Goal: Task Accomplishment & Management: Complete application form

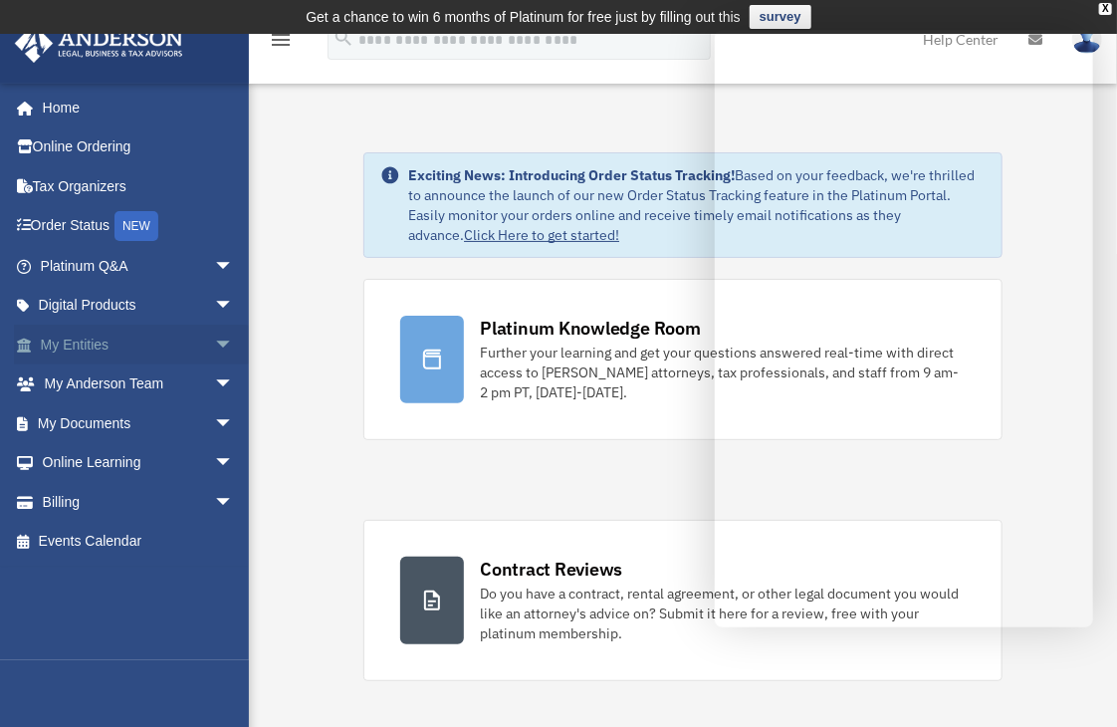
click at [214, 336] on span "arrow_drop_down" at bounding box center [234, 345] width 40 height 41
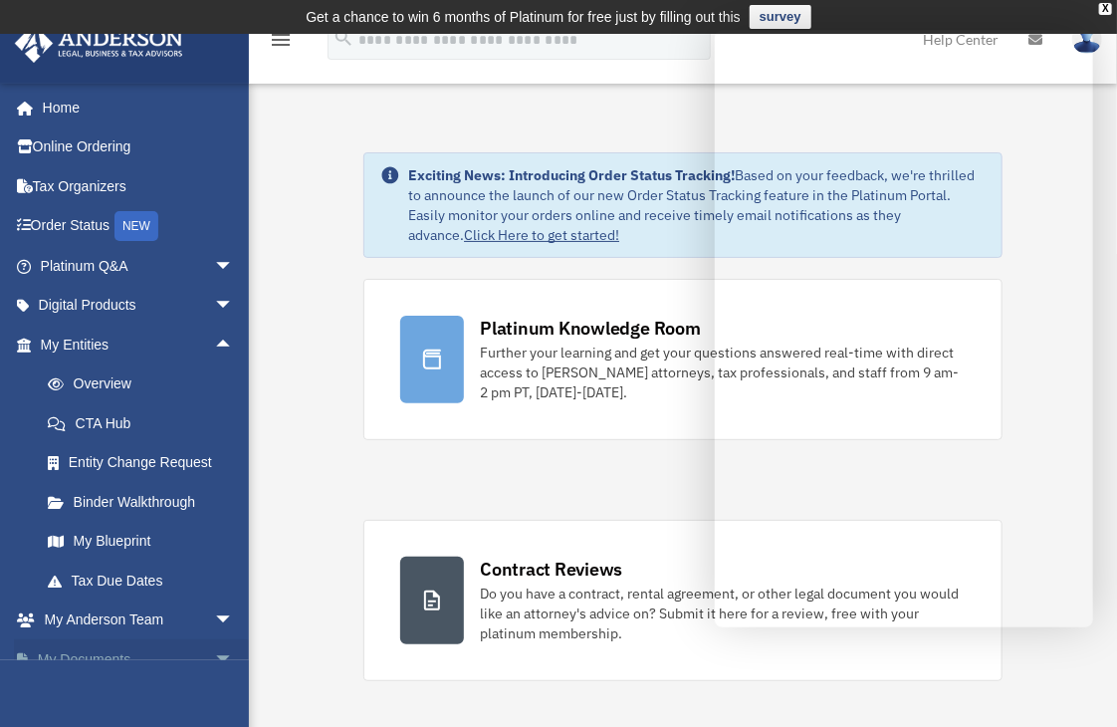
click at [214, 653] on span "arrow_drop_down" at bounding box center [234, 659] width 40 height 41
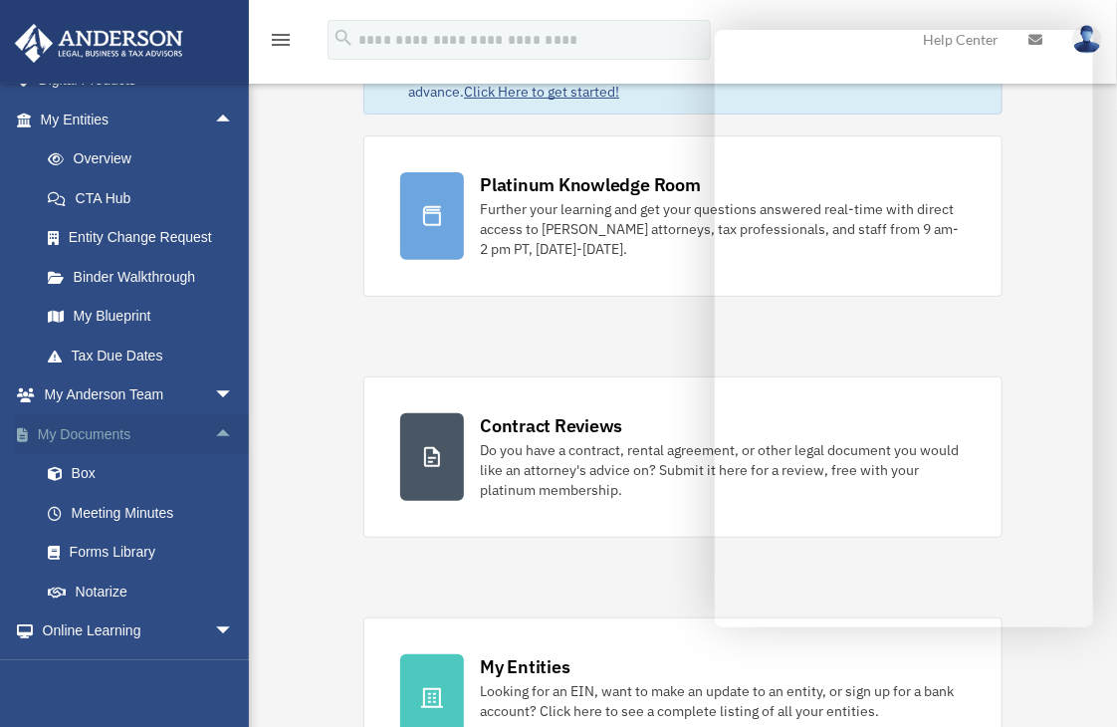
scroll to position [227, 0]
click at [83, 469] on link "Box" at bounding box center [146, 472] width 236 height 40
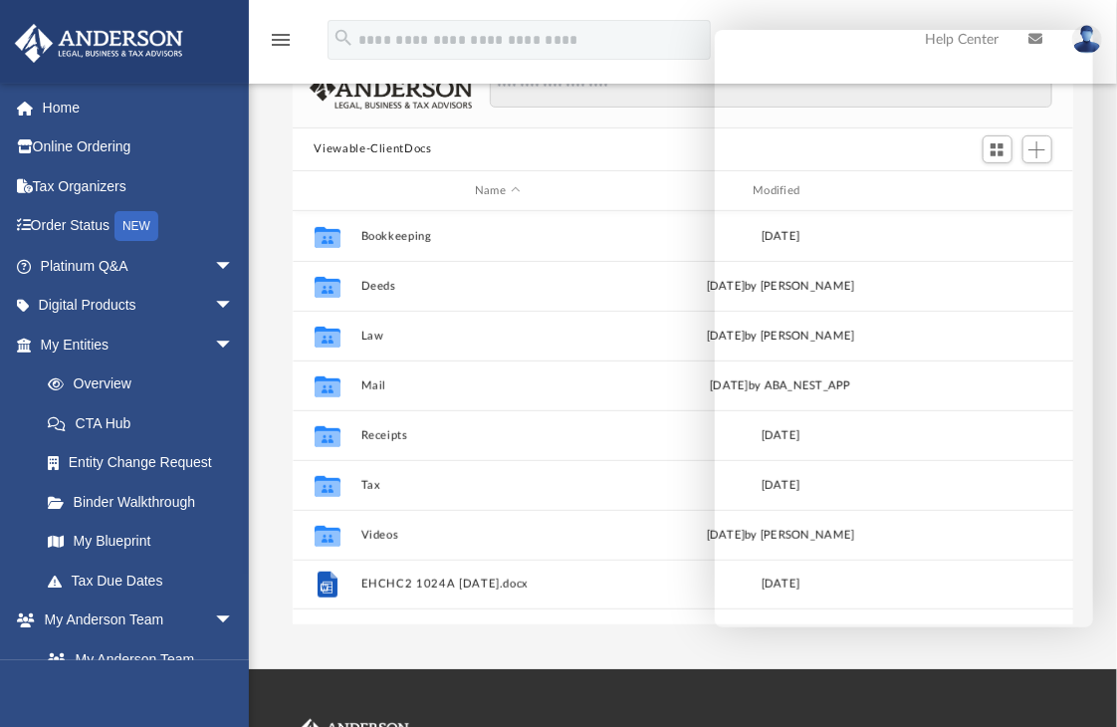
scroll to position [168, 0]
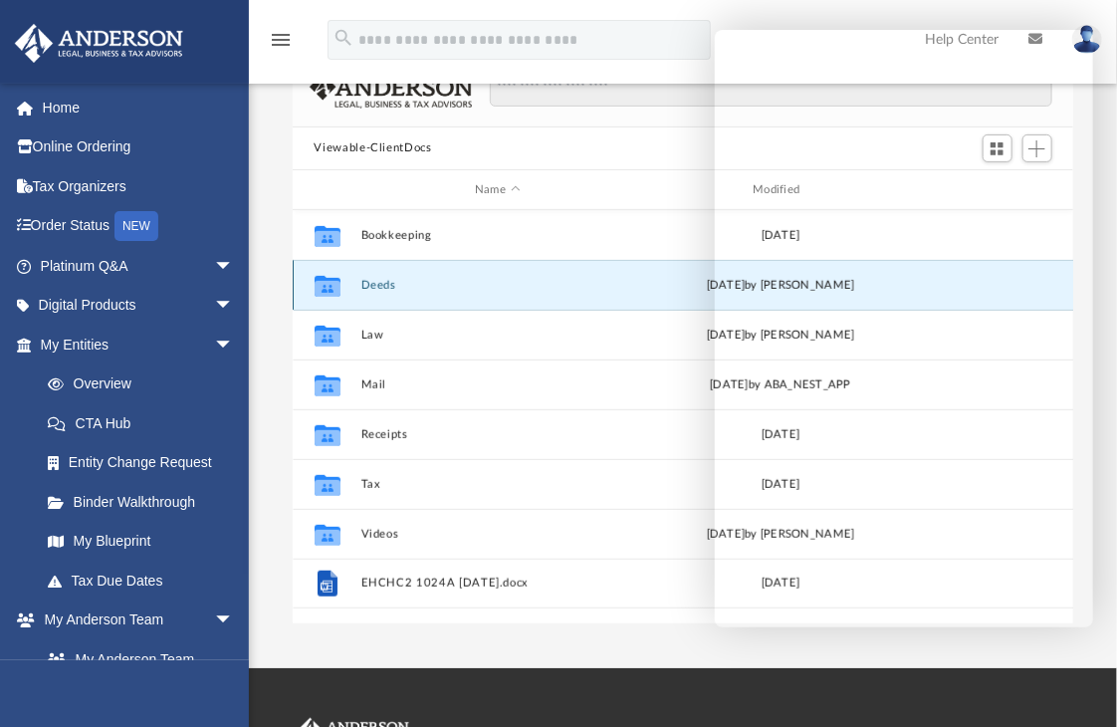
click at [381, 280] on button "Deeds" at bounding box center [497, 285] width 274 height 13
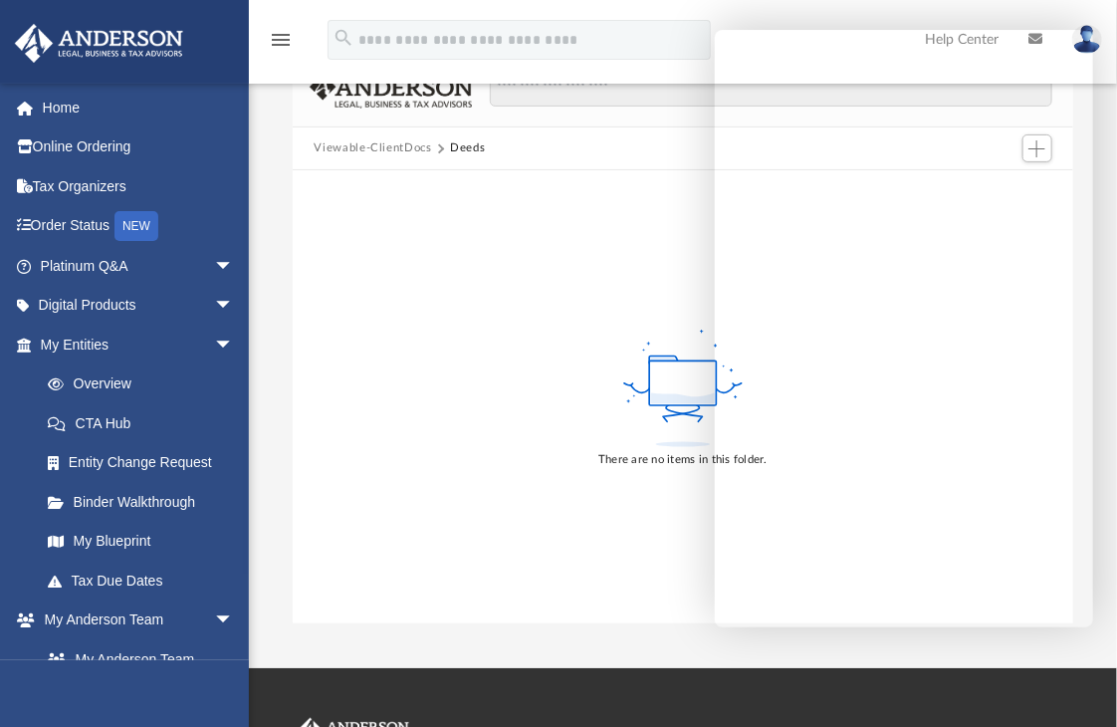
click at [470, 308] on div "There are no items in this folder." at bounding box center [684, 396] width 782 height 452
click at [122, 459] on link "Entity Change Request" at bounding box center [146, 463] width 236 height 40
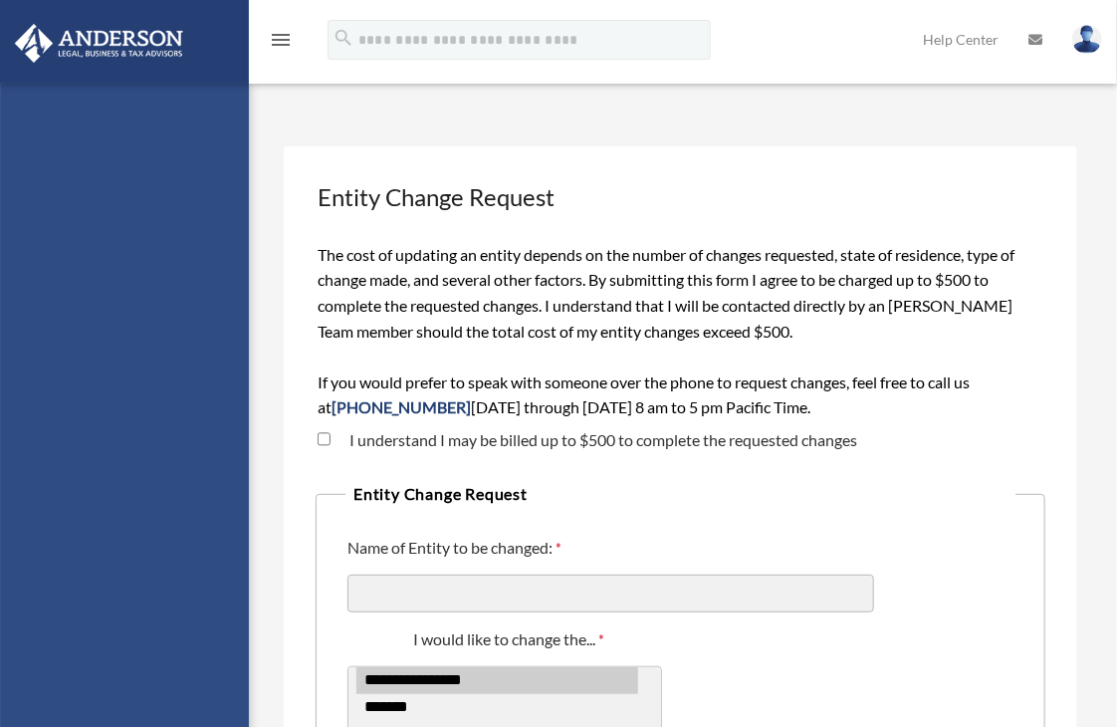
drag, startPoint x: 0, startPoint y: 0, endPoint x: 122, endPoint y: 459, distance: 475.1
click at [122, 459] on div "commonchiro@yahoo.com Sign Out commonchiro@yahoo.com Home Online Ordering Tax O…" at bounding box center [124, 447] width 249 height 727
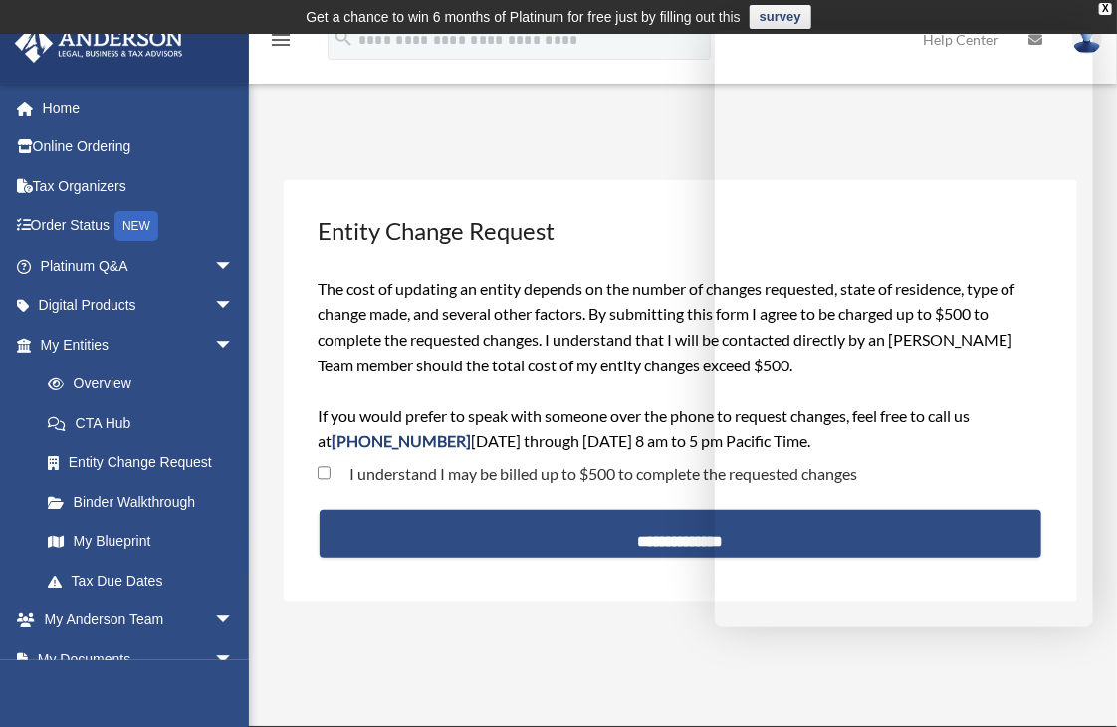
click at [674, 483] on span "I understand I may be billed up to $500 to complete the requested changes" at bounding box center [588, 475] width 540 height 34
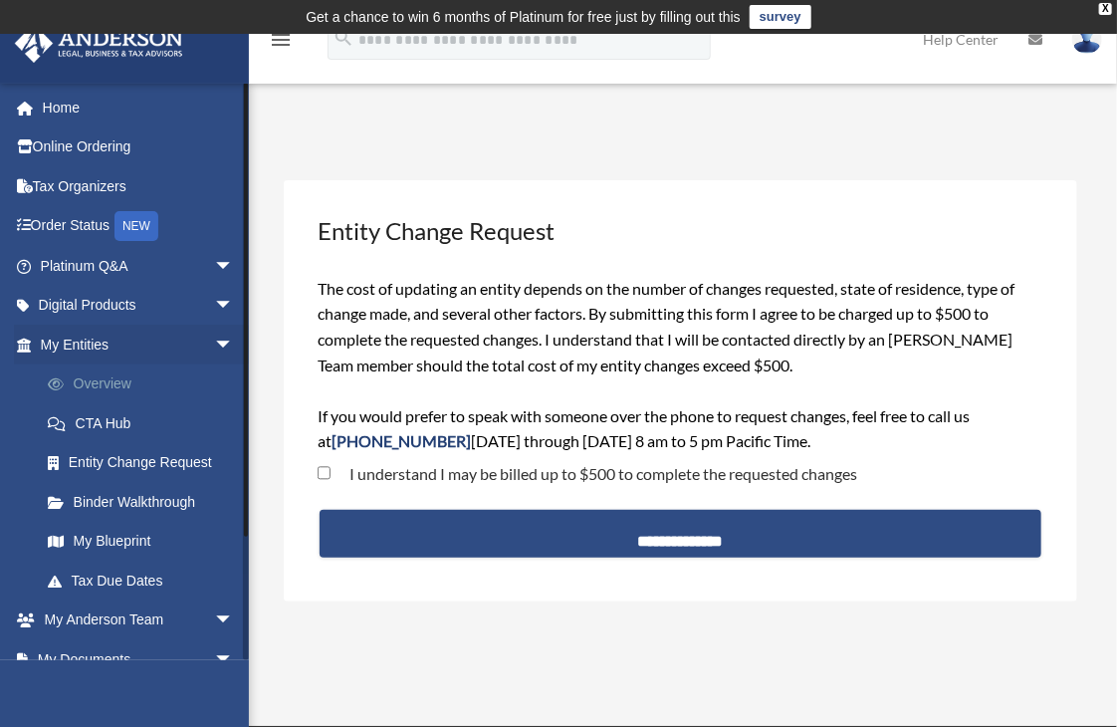
click at [126, 383] on link "Overview" at bounding box center [146, 384] width 236 height 40
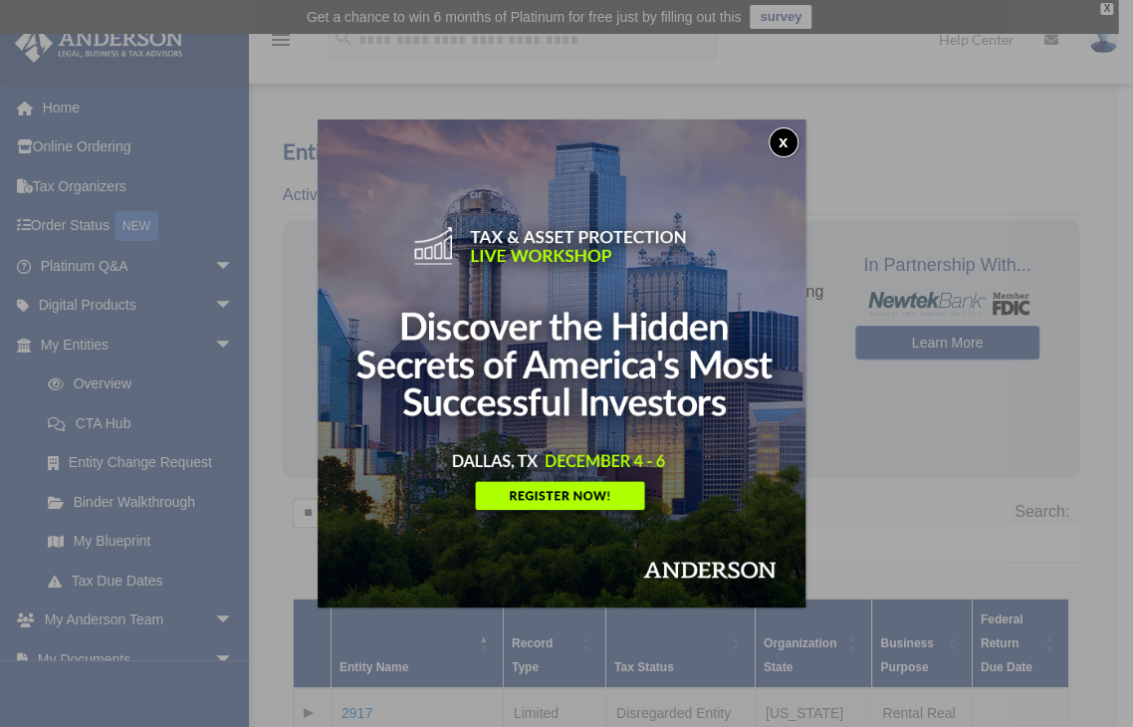
click at [785, 145] on button "x" at bounding box center [784, 142] width 30 height 30
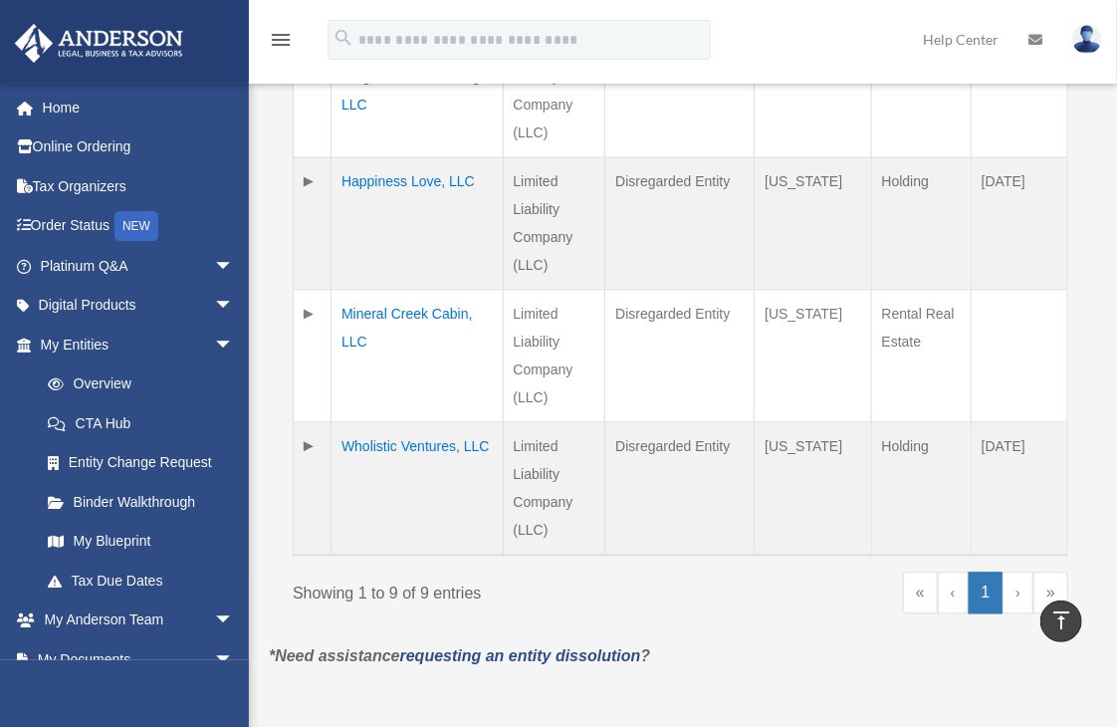
scroll to position [1361, 0]
